Goal: Task Accomplishment & Management: Manage account settings

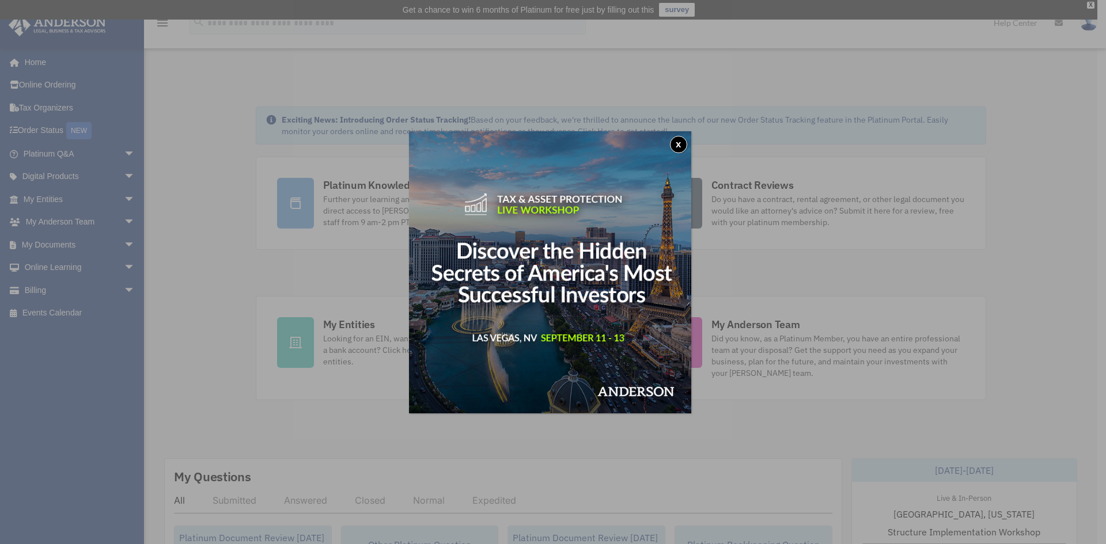
click at [681, 139] on button "x" at bounding box center [678, 144] width 17 height 17
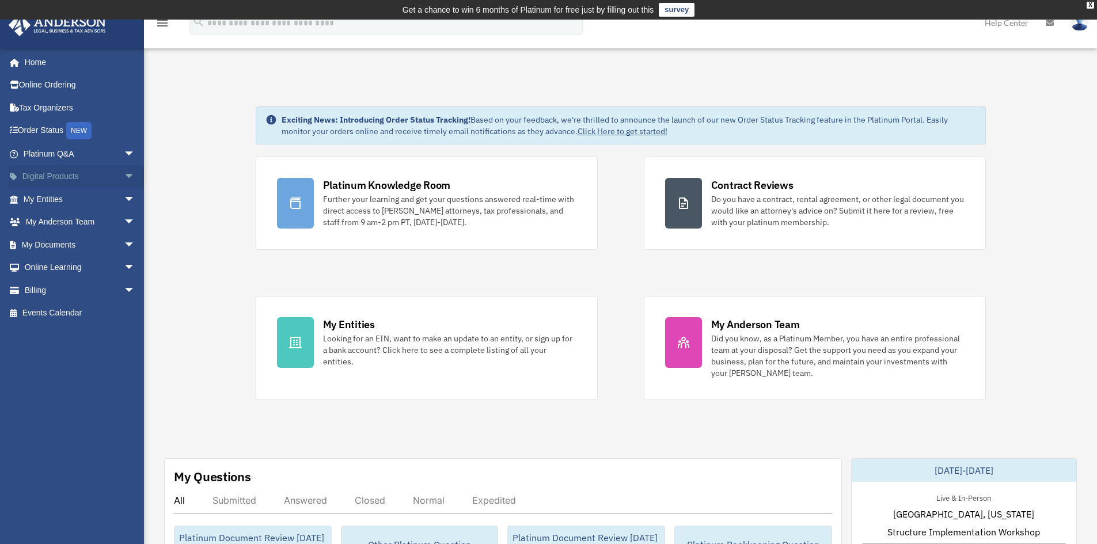
click at [69, 179] on link "Digital Products arrow_drop_down" at bounding box center [80, 176] width 145 height 23
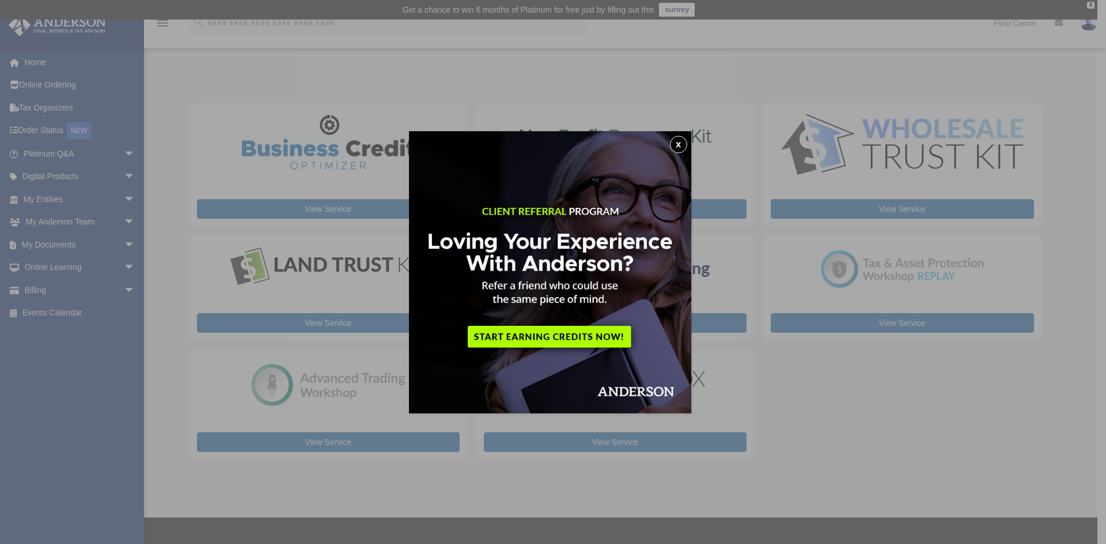
click at [684, 146] on button "x" at bounding box center [678, 144] width 17 height 17
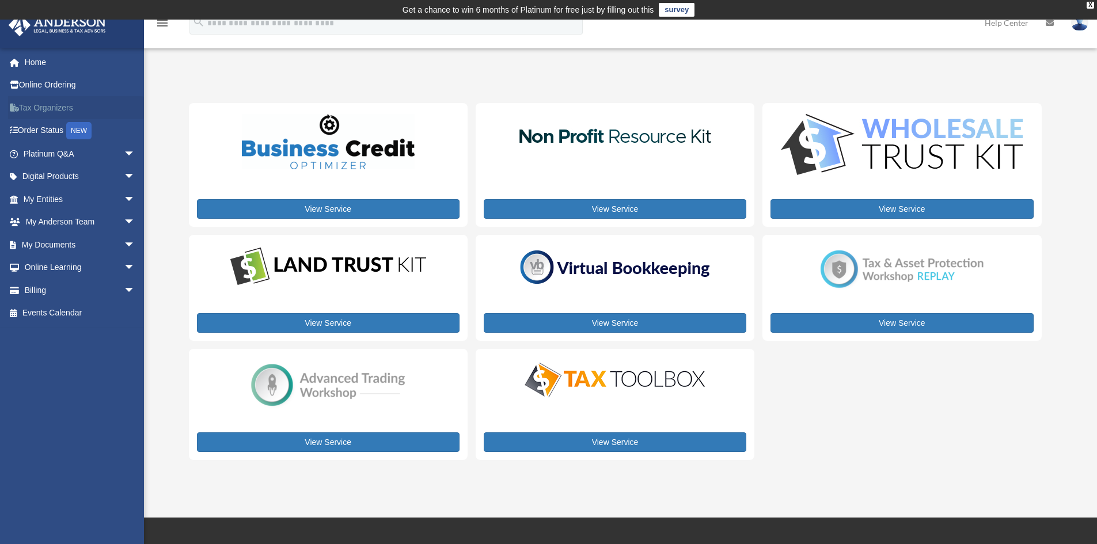
click at [45, 111] on link "Tax Organizers" at bounding box center [80, 107] width 145 height 23
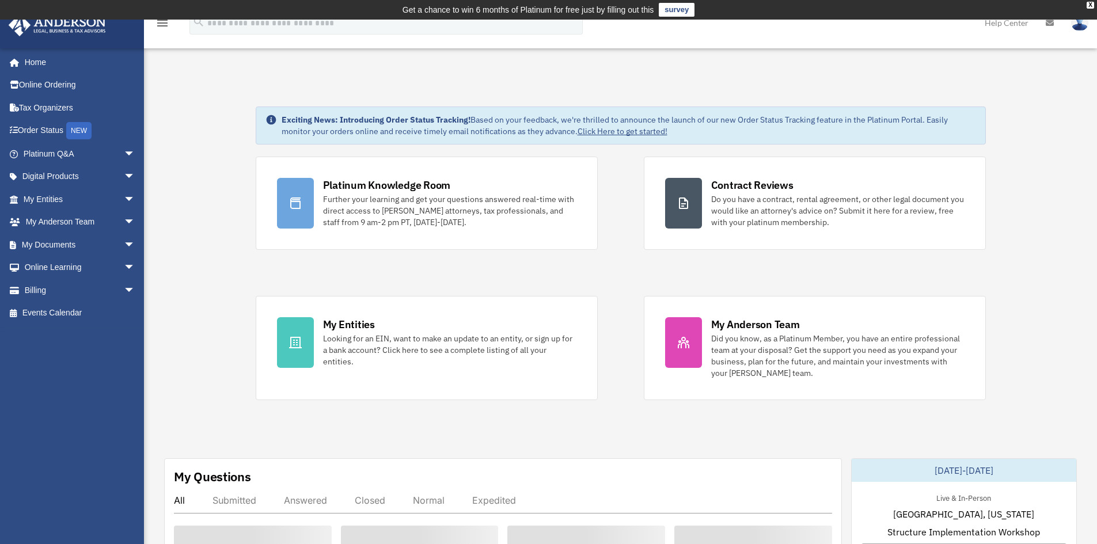
click at [1079, 29] on img at bounding box center [1079, 22] width 17 height 17
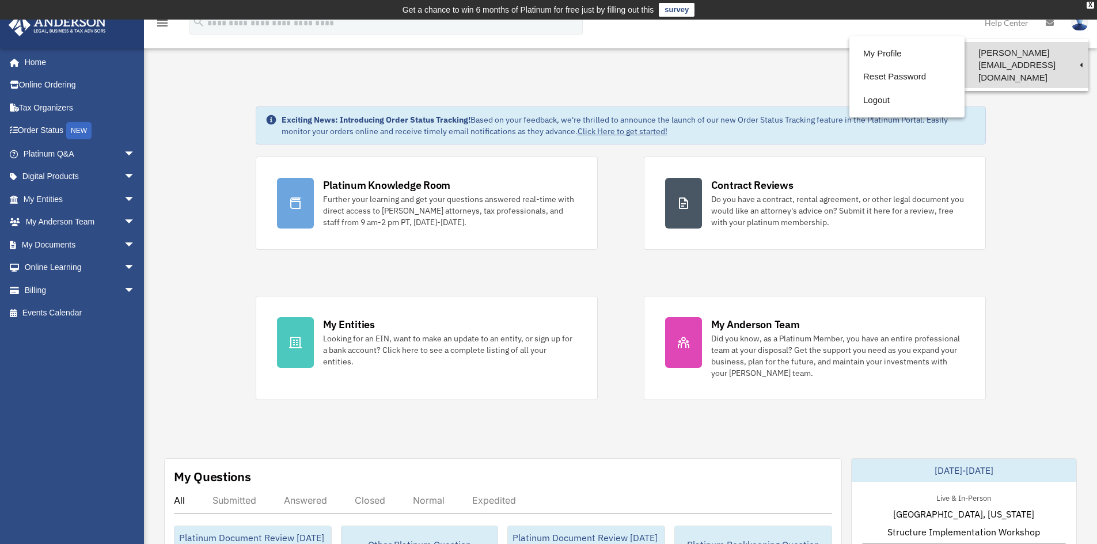
click at [977, 54] on link "[PERSON_NAME][EMAIL_ADDRESS][DOMAIN_NAME]" at bounding box center [1027, 65] width 124 height 46
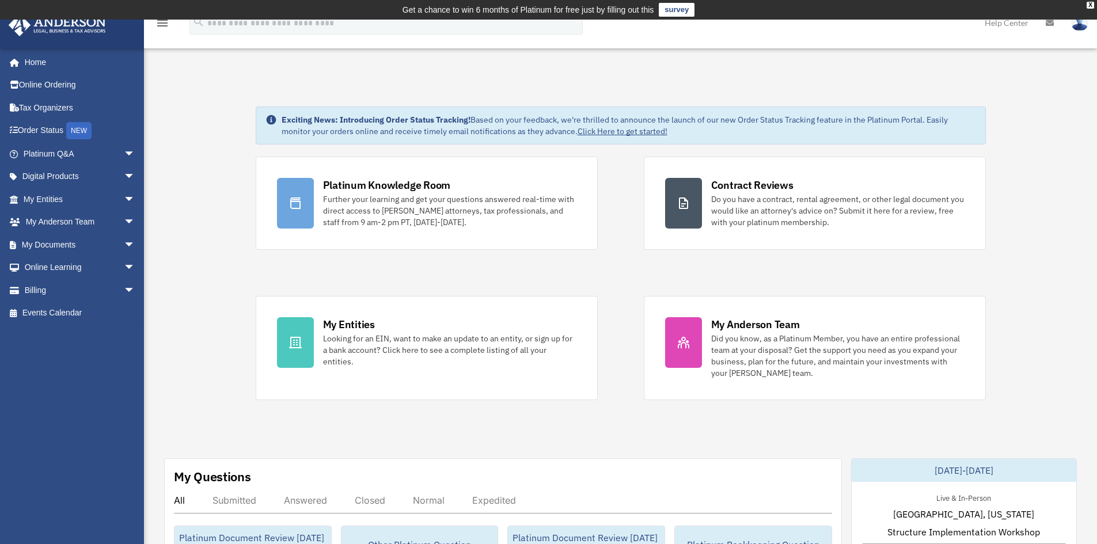
click at [1075, 23] on img at bounding box center [1079, 22] width 17 height 17
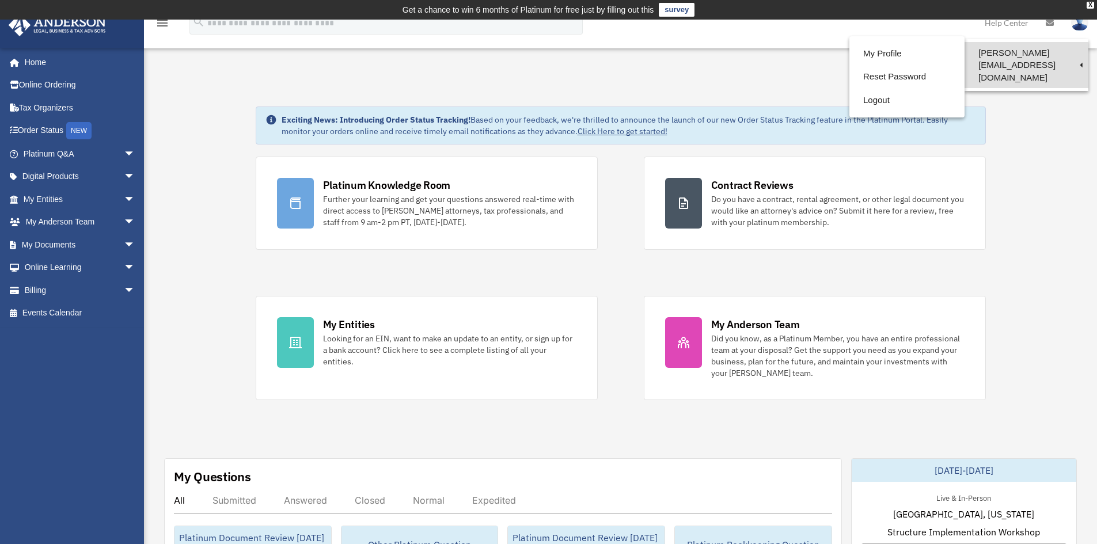
click at [1007, 56] on link "[PERSON_NAME][EMAIL_ADDRESS][DOMAIN_NAME]" at bounding box center [1027, 65] width 124 height 46
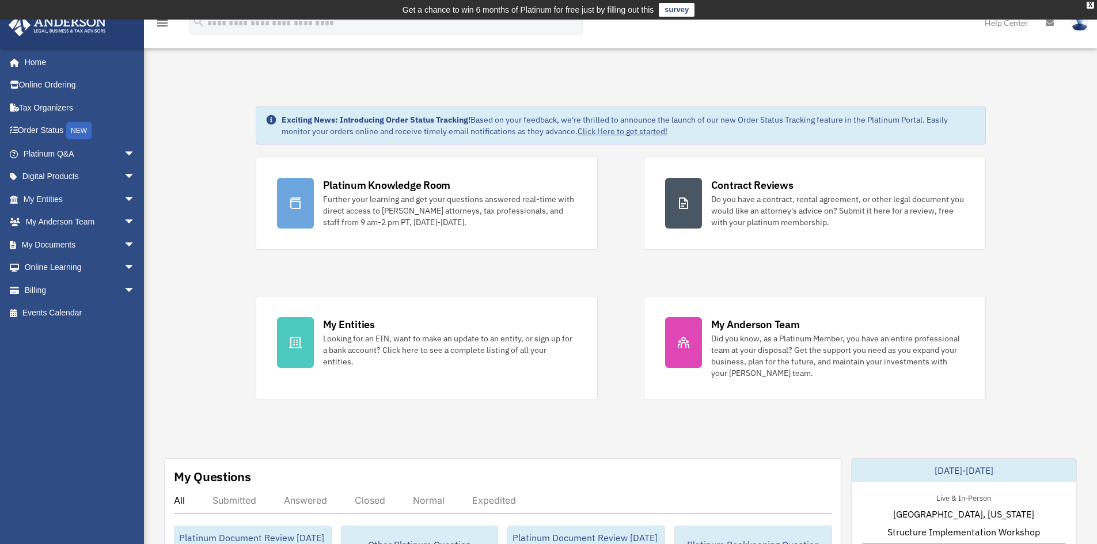
click at [1081, 26] on img at bounding box center [1079, 22] width 17 height 17
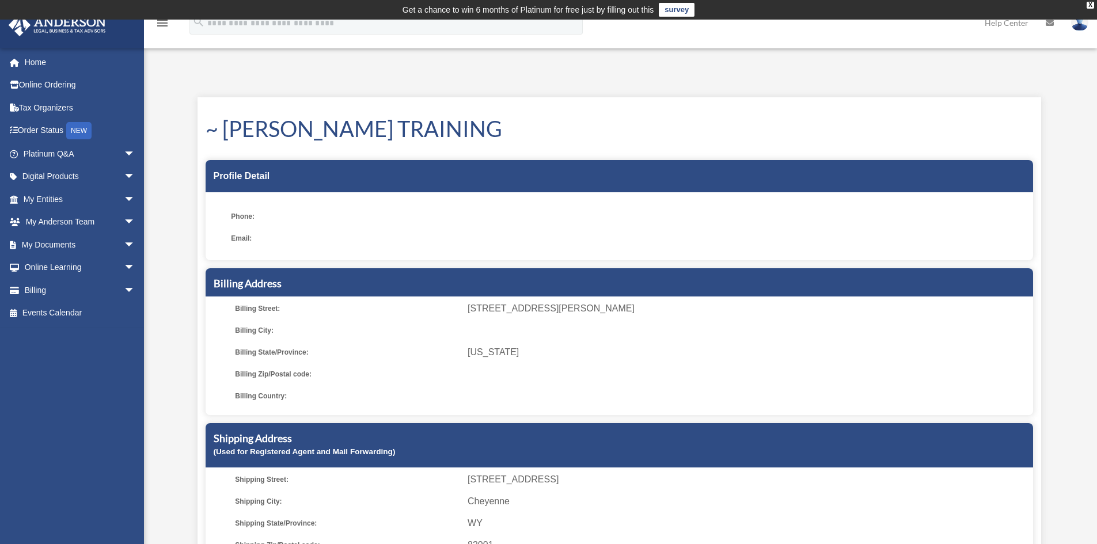
click at [1087, 31] on link at bounding box center [1080, 22] width 35 height 51
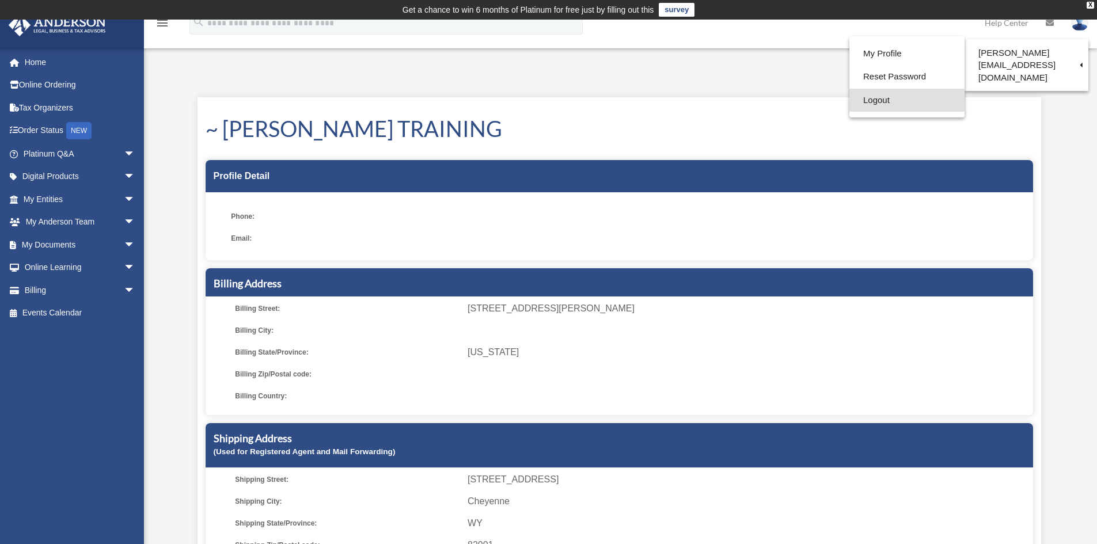
click at [850, 96] on link "Logout" at bounding box center [907, 101] width 115 height 24
